Goal: Use online tool/utility: Utilize a website feature to perform a specific function

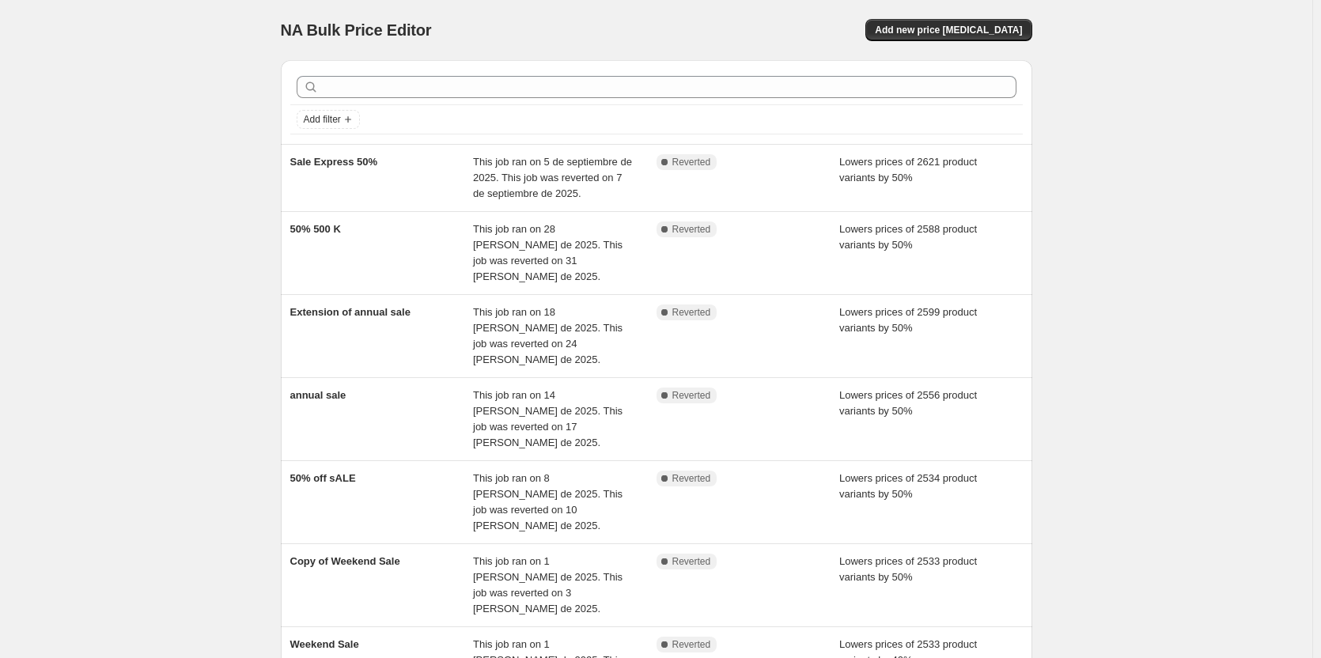
click at [183, 159] on div "NA Bulk Price Editor. This page is ready NA Bulk Price Editor Add new price [ME…" at bounding box center [656, 557] width 1312 height 1115
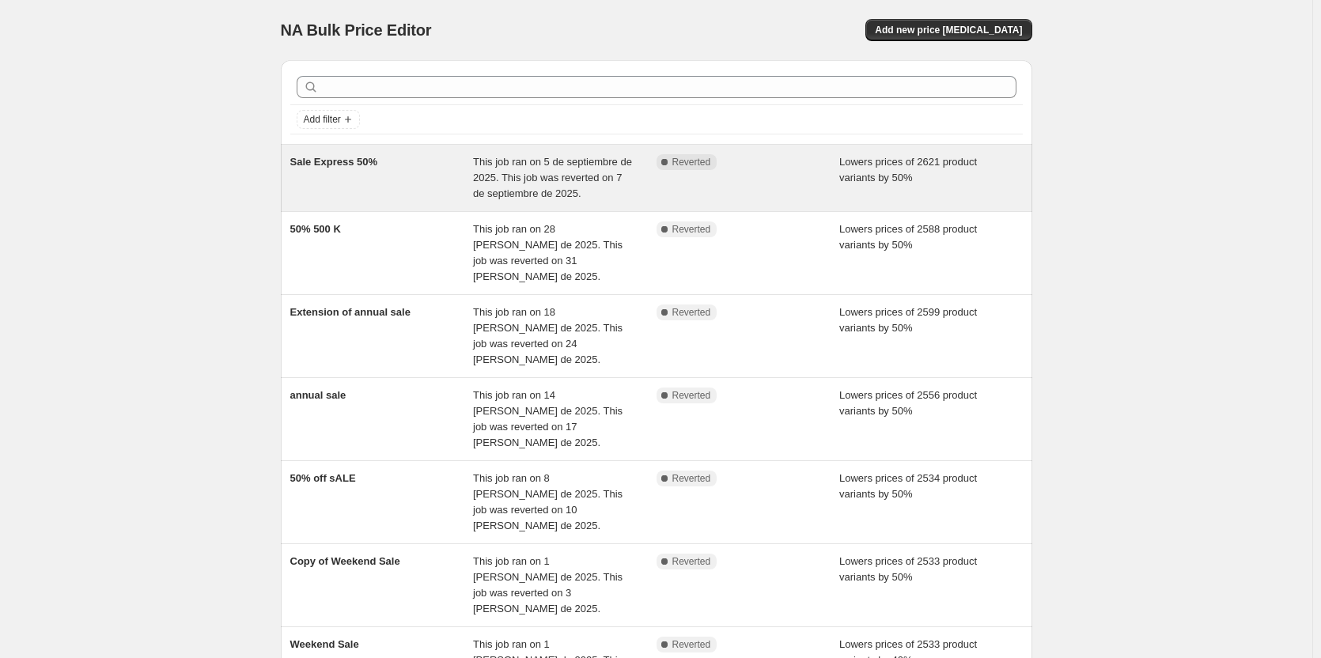
click at [350, 163] on span "Sale Express 50%" at bounding box center [334, 162] width 88 height 12
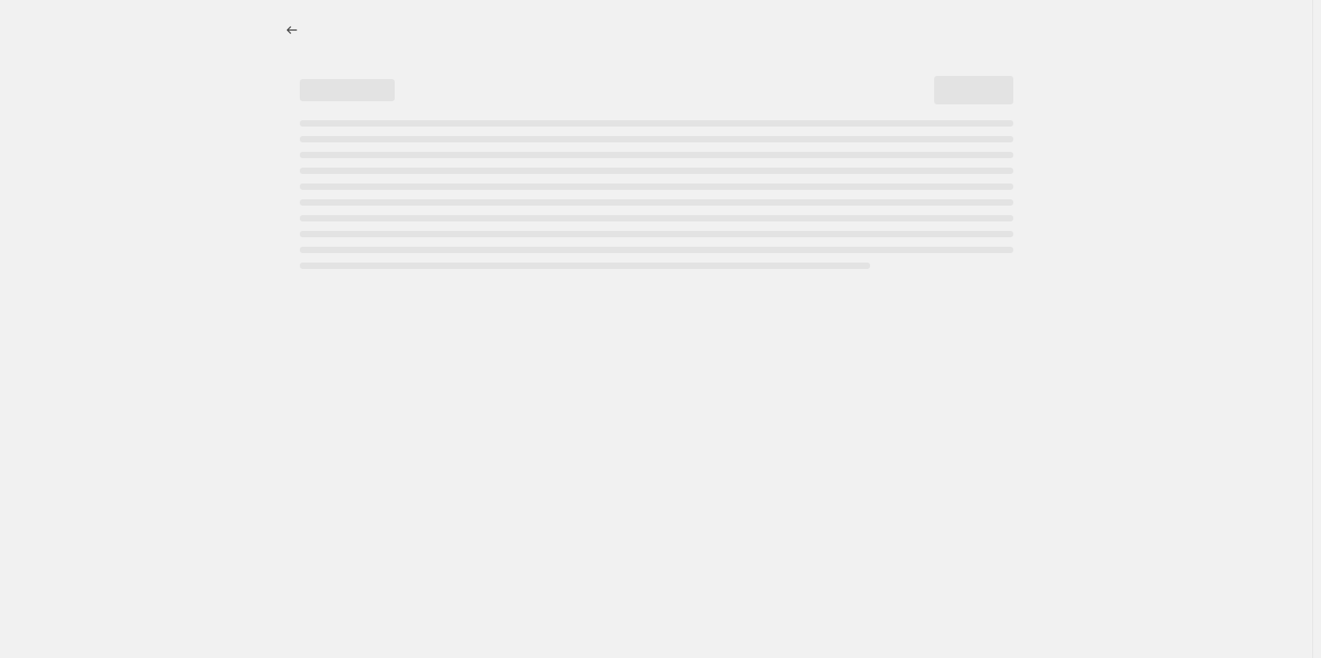
select select "percentage"
select select "tag"
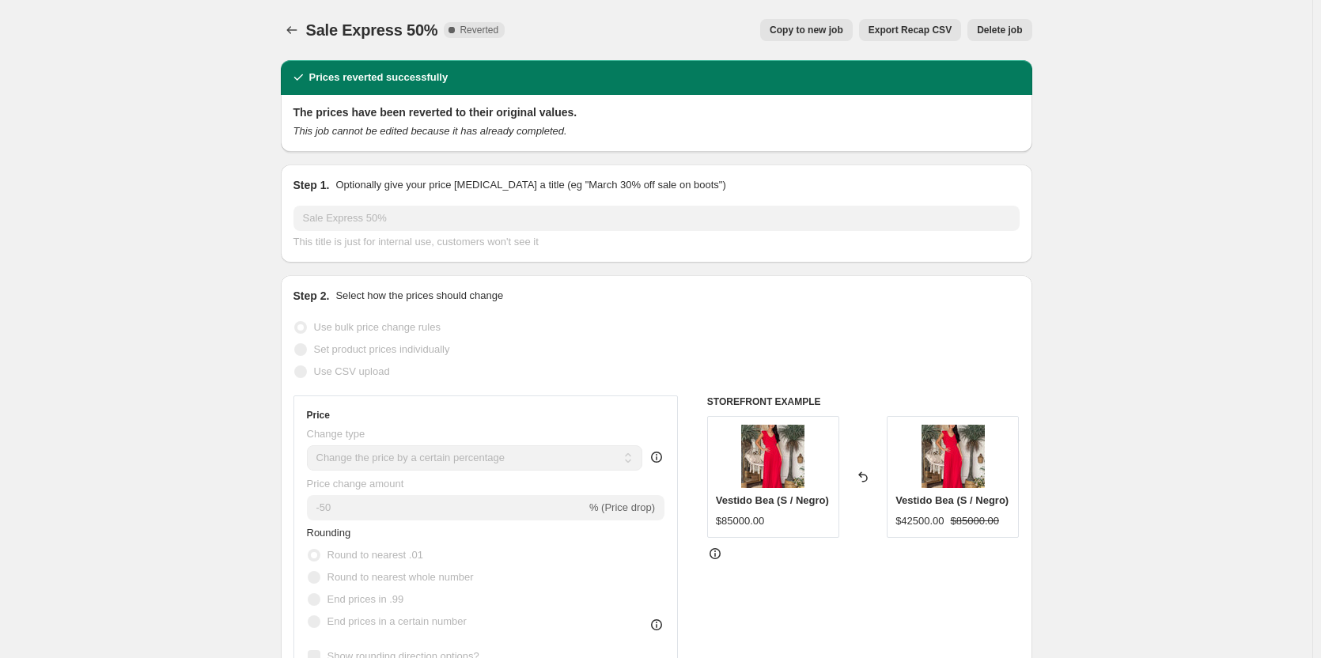
click at [804, 33] on span "Copy to new job" at bounding box center [807, 30] width 74 height 13
select select "percentage"
select select "tag"
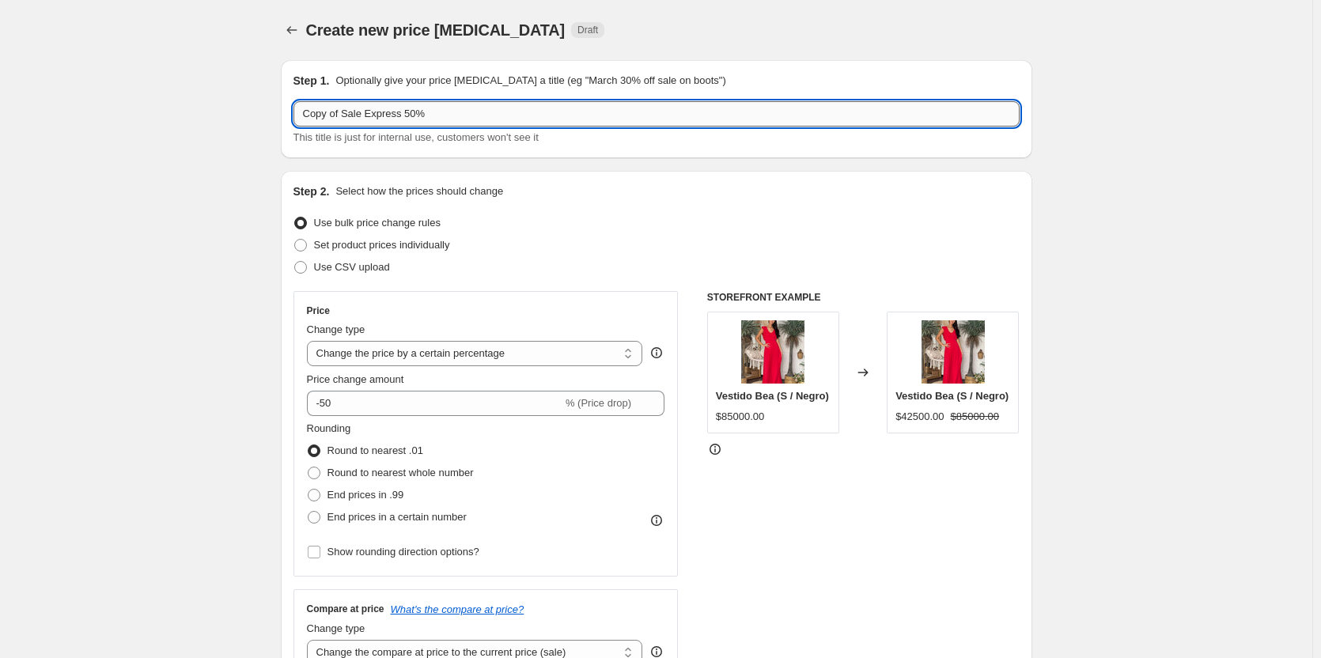
drag, startPoint x: 414, startPoint y: 113, endPoint x: 300, endPoint y: 115, distance: 113.9
click at [300, 115] on input "Copy of Sale Express 50%" at bounding box center [656, 113] width 726 height 25
type input "outlet 50%"
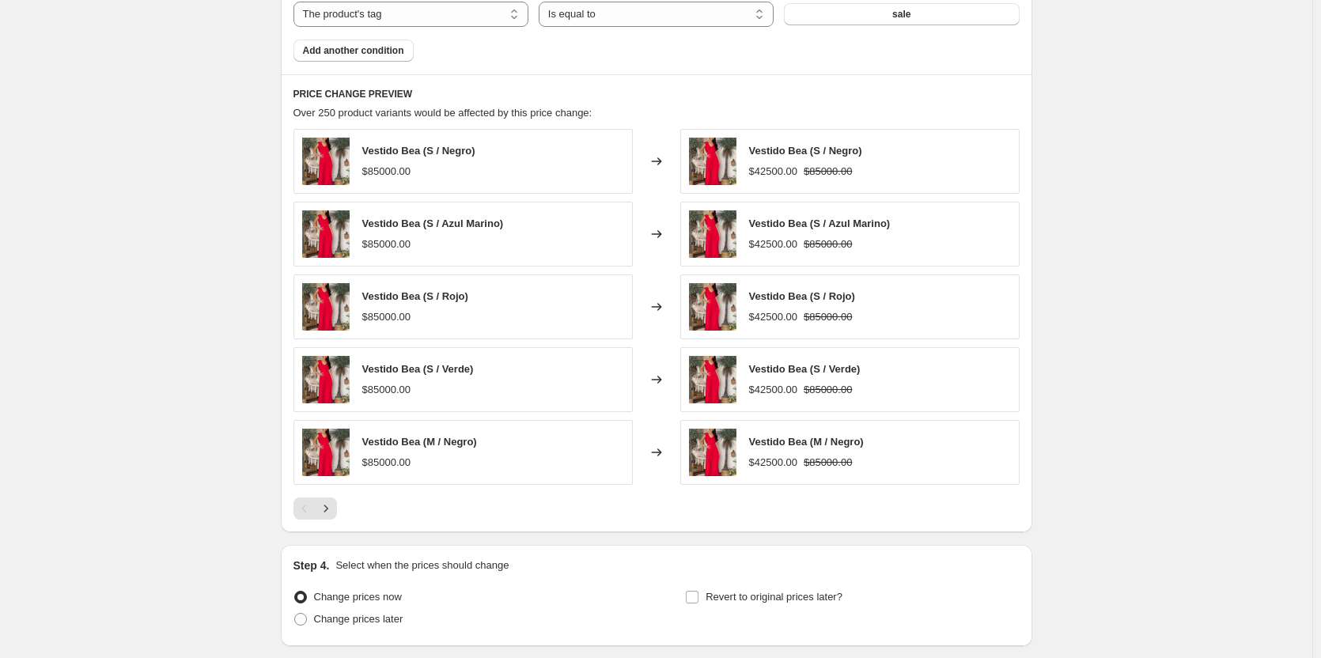
scroll to position [1028, 0]
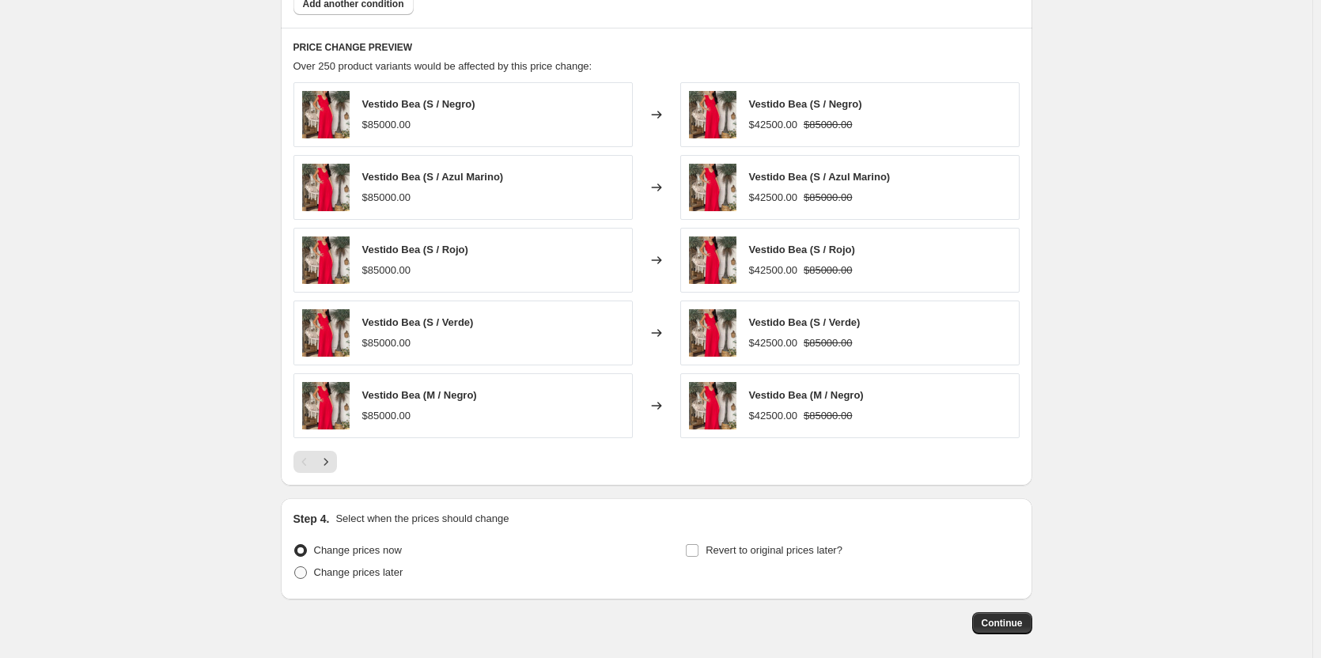
click at [299, 570] on span at bounding box center [300, 572] width 13 height 13
click at [295, 567] on input "Change prices later" at bounding box center [294, 566] width 1 height 1
radio input "true"
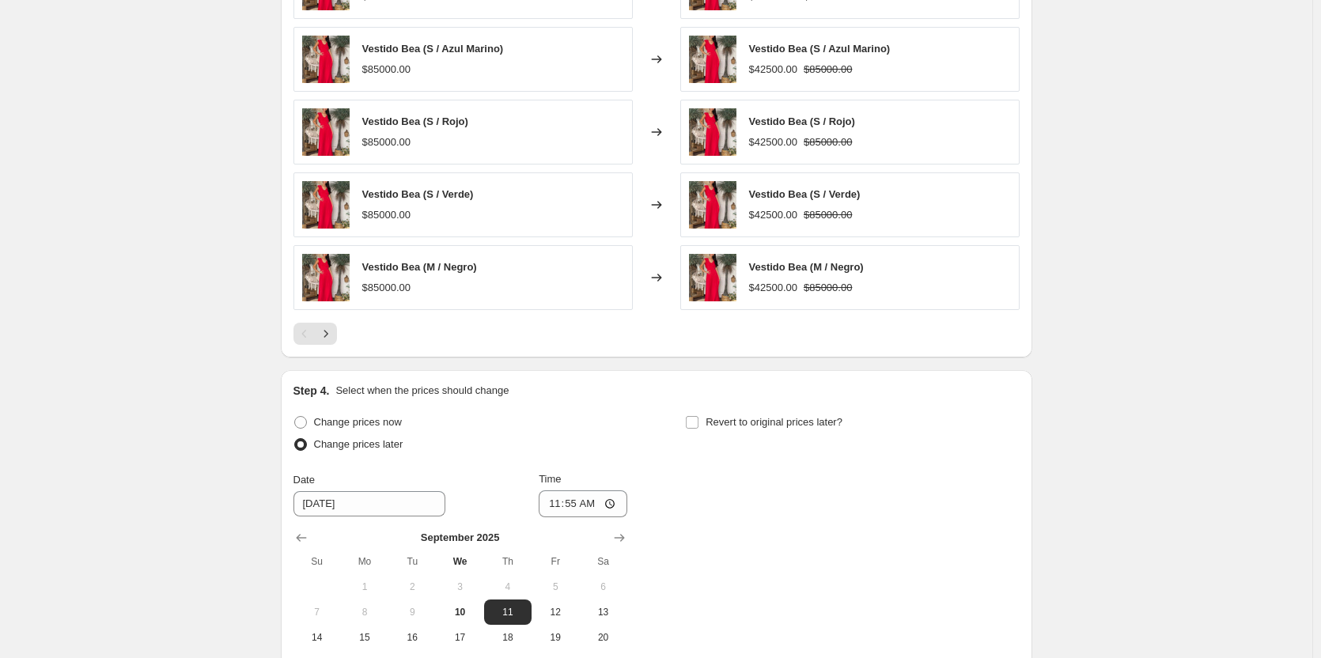
scroll to position [1187, 0]
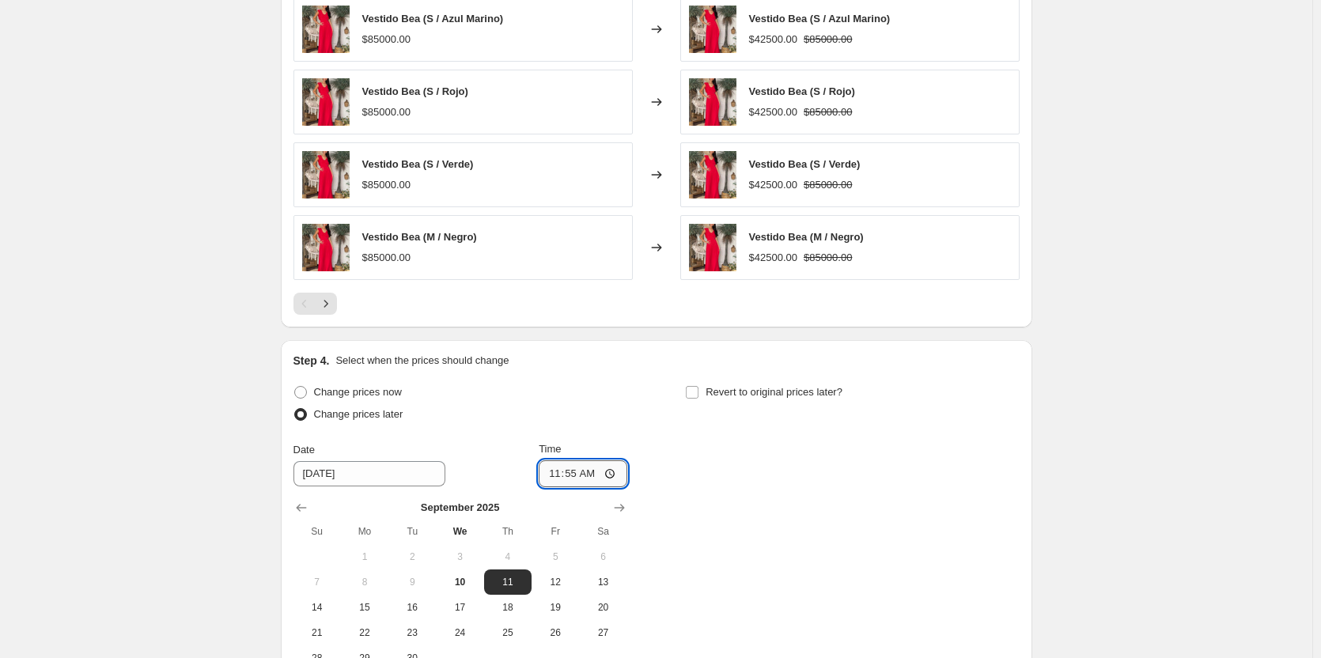
click at [577, 475] on input "11:55" at bounding box center [583, 473] width 89 height 27
click at [593, 473] on input "00:55" at bounding box center [583, 473] width 89 height 27
type input "00:00"
click at [778, 518] on div "Change prices now Change prices later Date [DATE] Time 00:00 [DATE] Su Mo Tu We…" at bounding box center [656, 526] width 726 height 290
click at [694, 392] on input "Revert to original prices later?" at bounding box center [692, 392] width 13 height 13
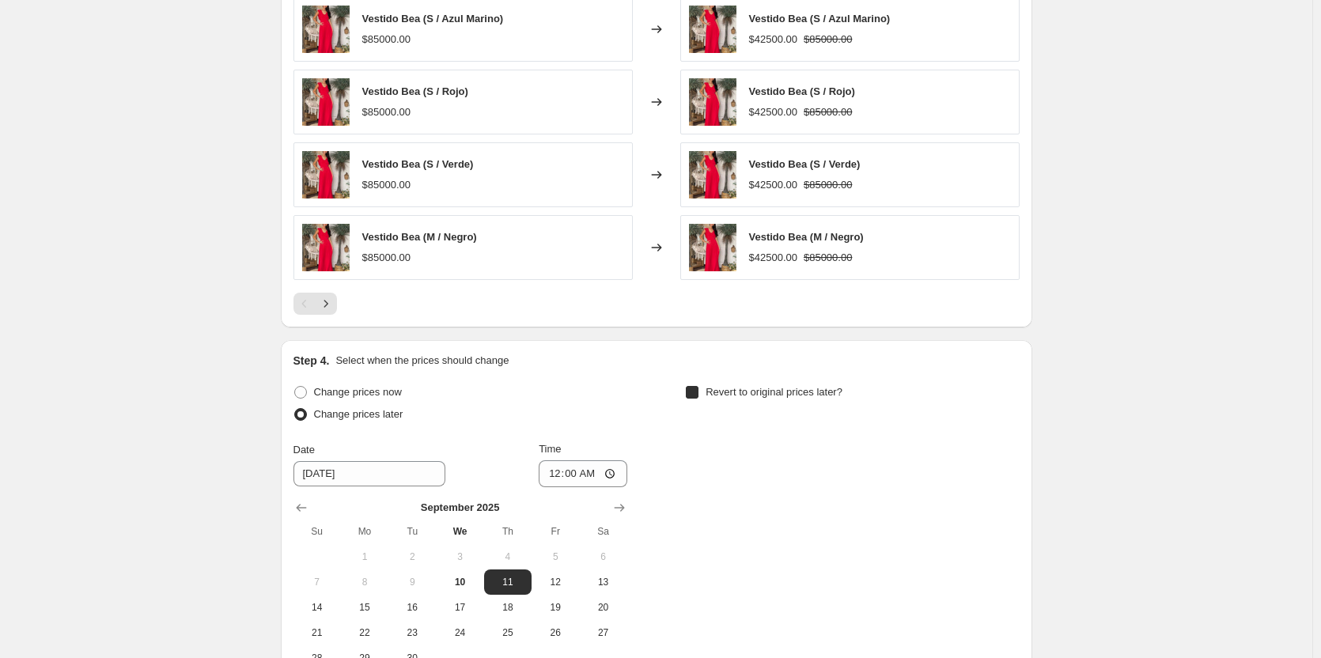
checkbox input "true"
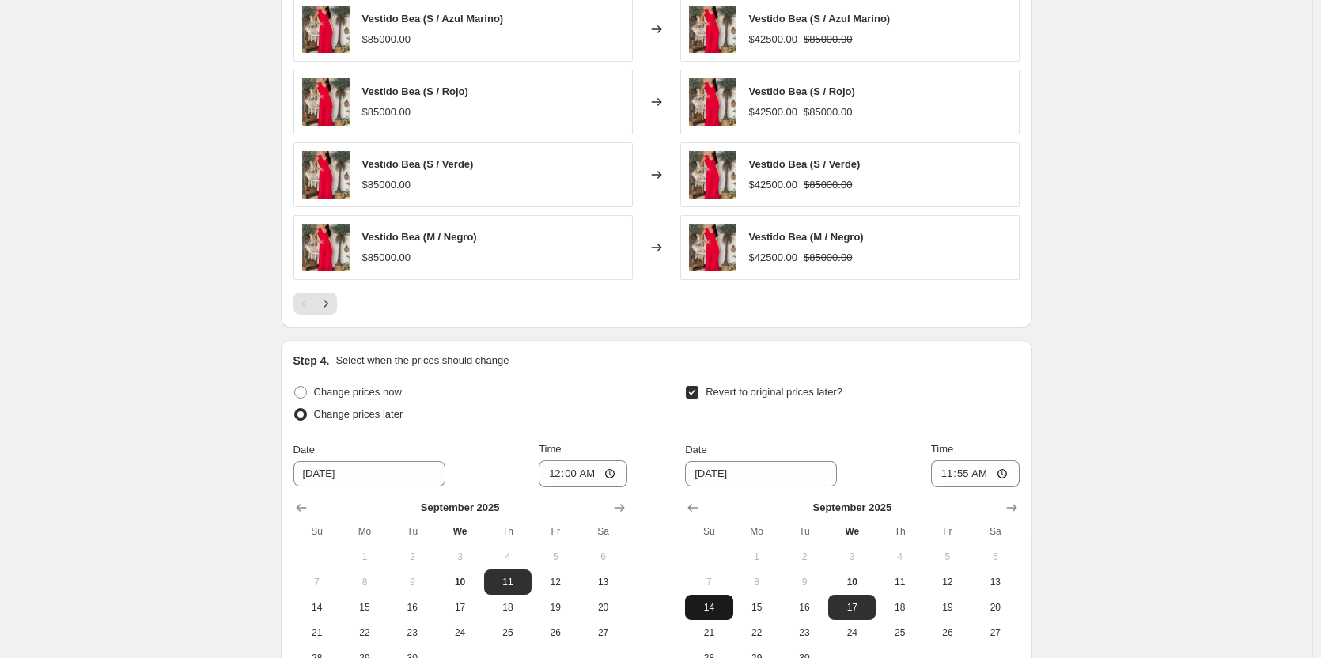
click at [712, 601] on span "14" at bounding box center [708, 607] width 35 height 13
type input "[DATE]"
click at [967, 475] on input "11:55" at bounding box center [975, 473] width 89 height 27
type input "10:00"
click at [981, 412] on div "Revert to original prices later?" at bounding box center [852, 404] width 334 height 47
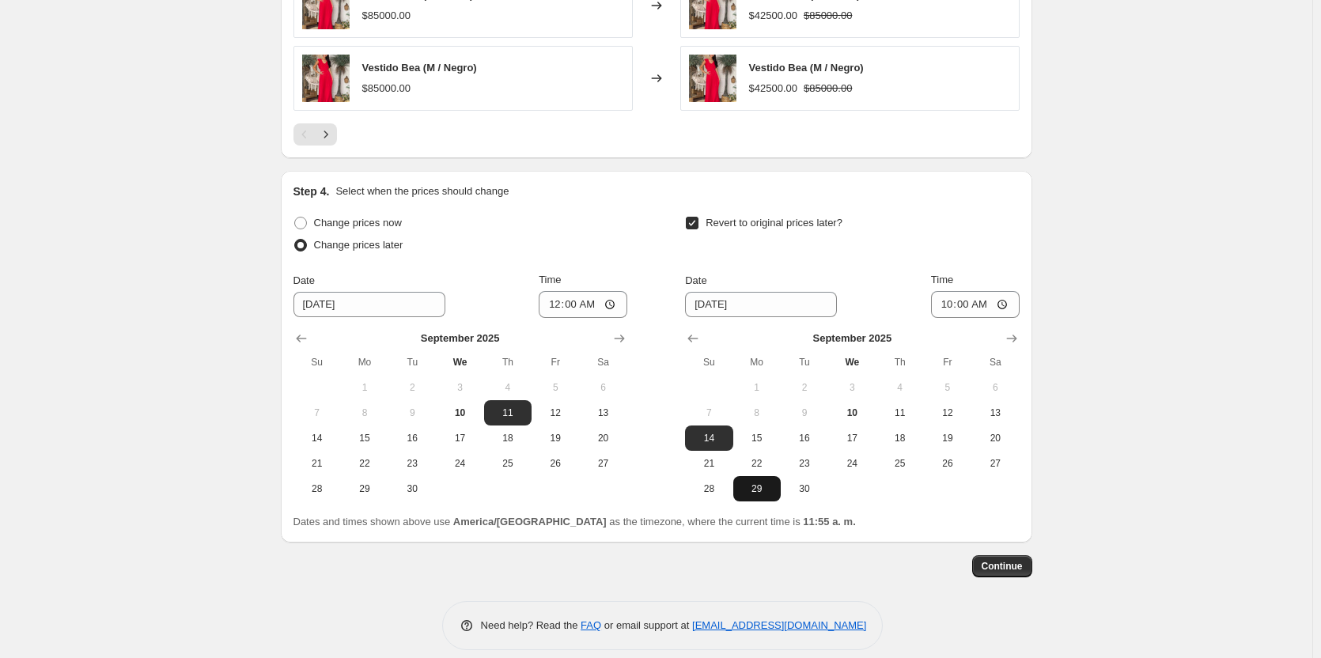
scroll to position [1372, 0]
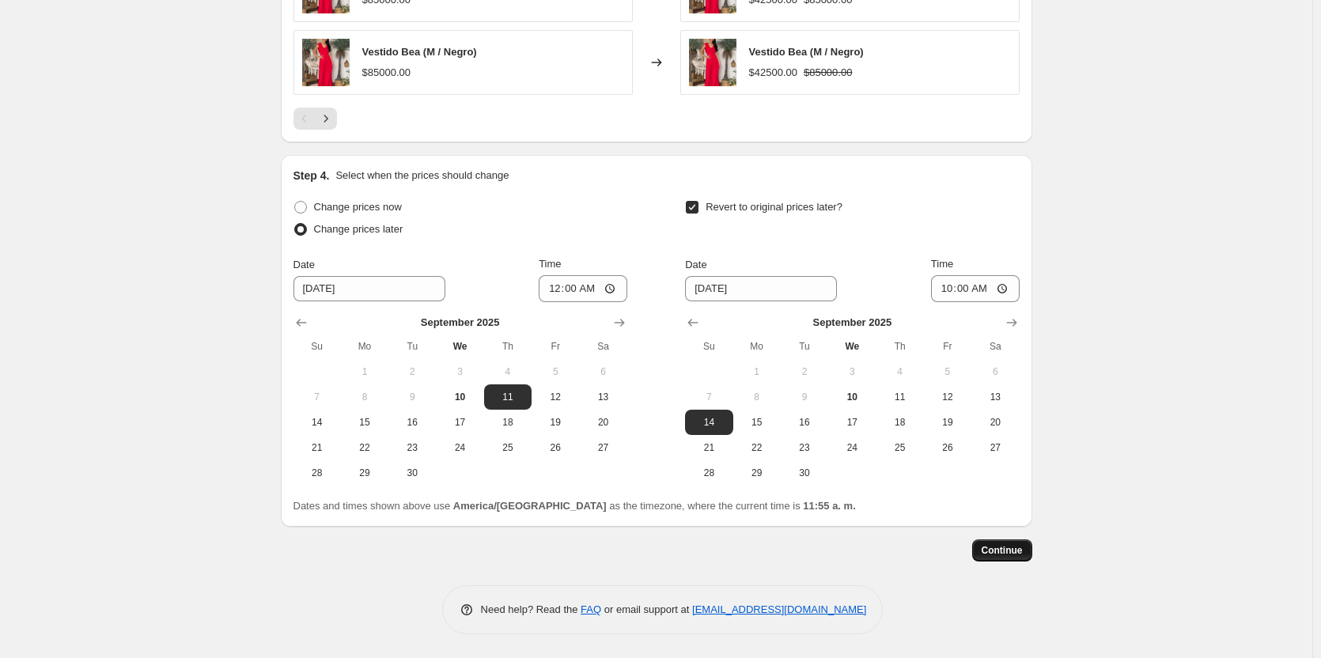
click at [1020, 550] on span "Continue" at bounding box center [1002, 550] width 41 height 13
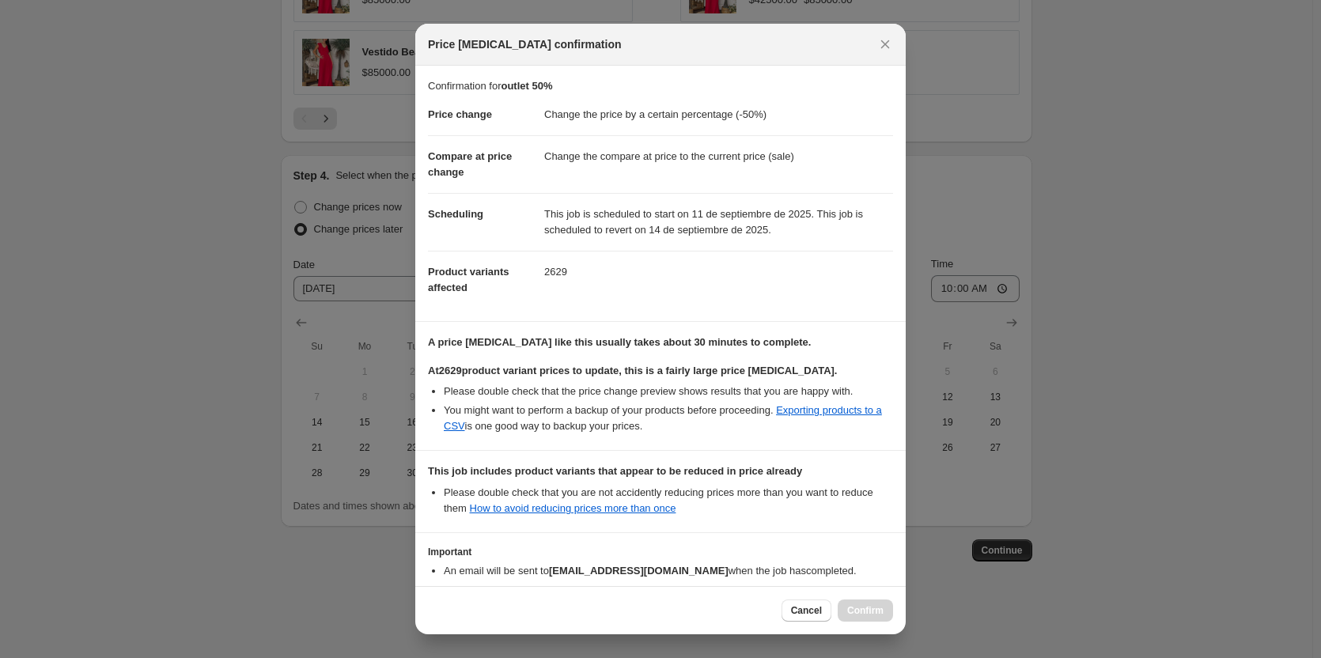
scroll to position [108, 0]
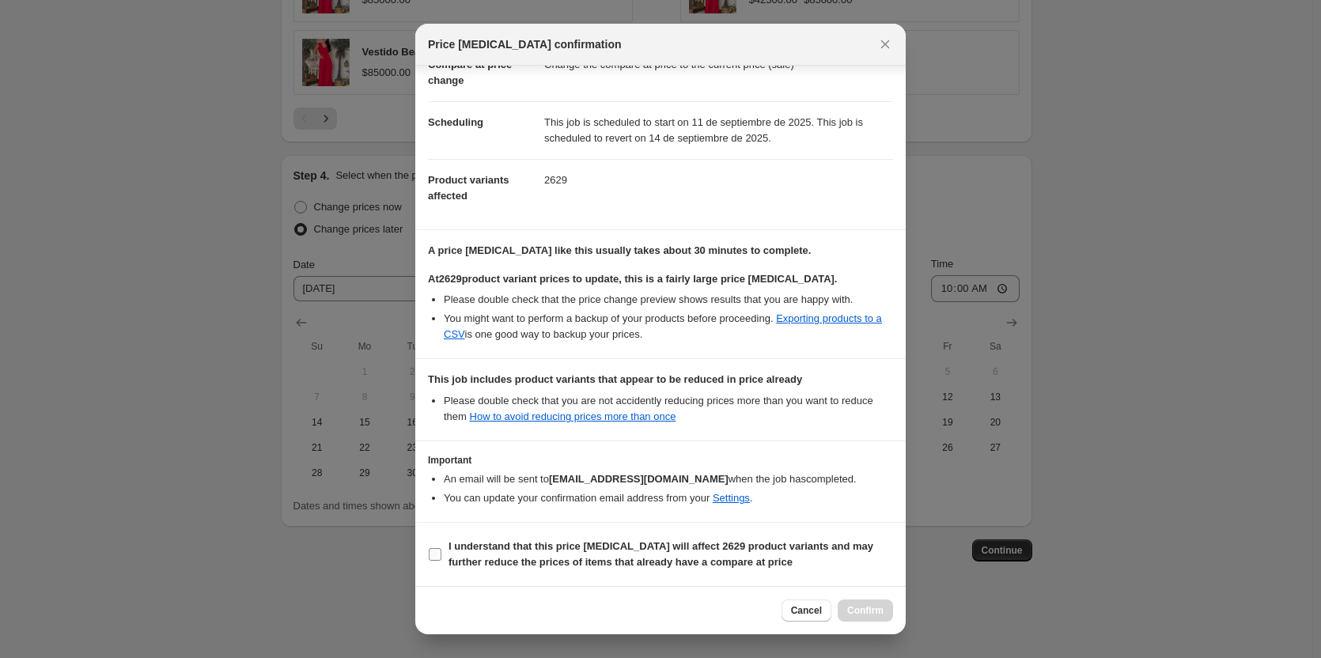
drag, startPoint x: 442, startPoint y: 556, endPoint x: 464, endPoint y: 560, distance: 22.5
click at [442, 556] on label "I understand that this price [MEDICAL_DATA] will affect 2629 product variants a…" at bounding box center [660, 555] width 465 height 38
click at [441, 556] on input "I understand that this price [MEDICAL_DATA] will affect 2629 product variants a…" at bounding box center [435, 554] width 13 height 13
checkbox input "true"
click at [866, 604] on button "Confirm" at bounding box center [865, 611] width 55 height 22
